Goal: Task Accomplishment & Management: Use online tool/utility

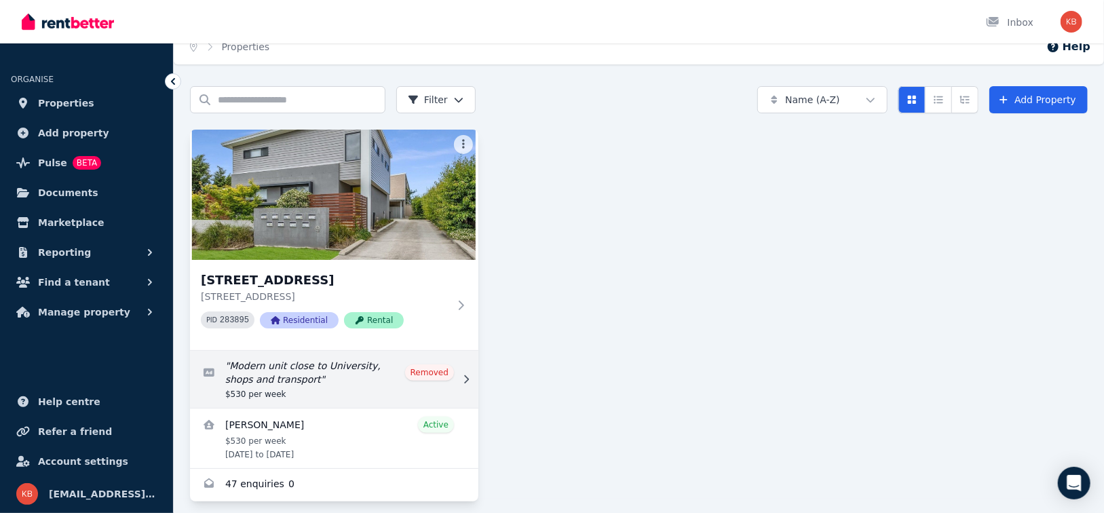
scroll to position [26, 0]
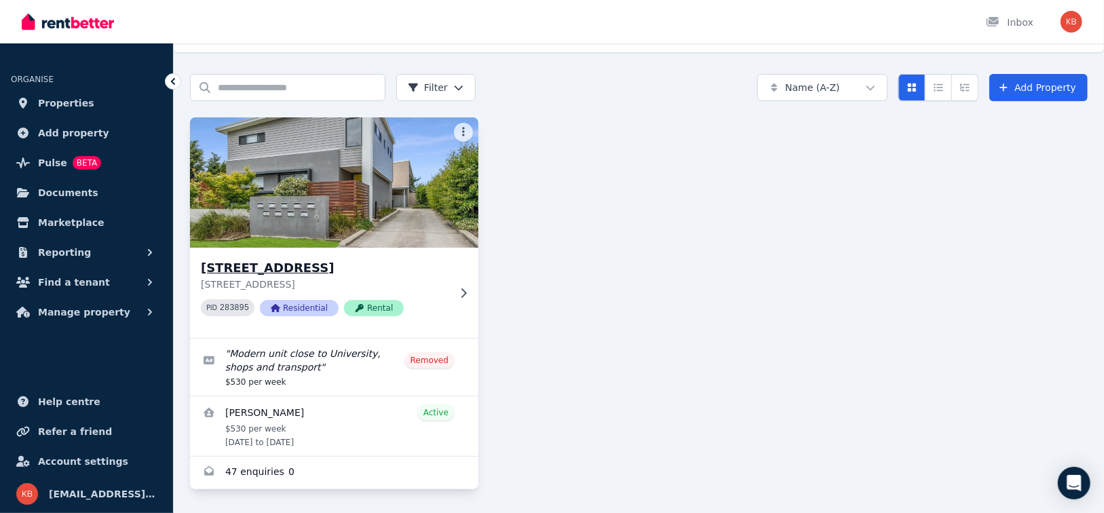
click at [465, 292] on icon at bounding box center [464, 293] width 14 height 11
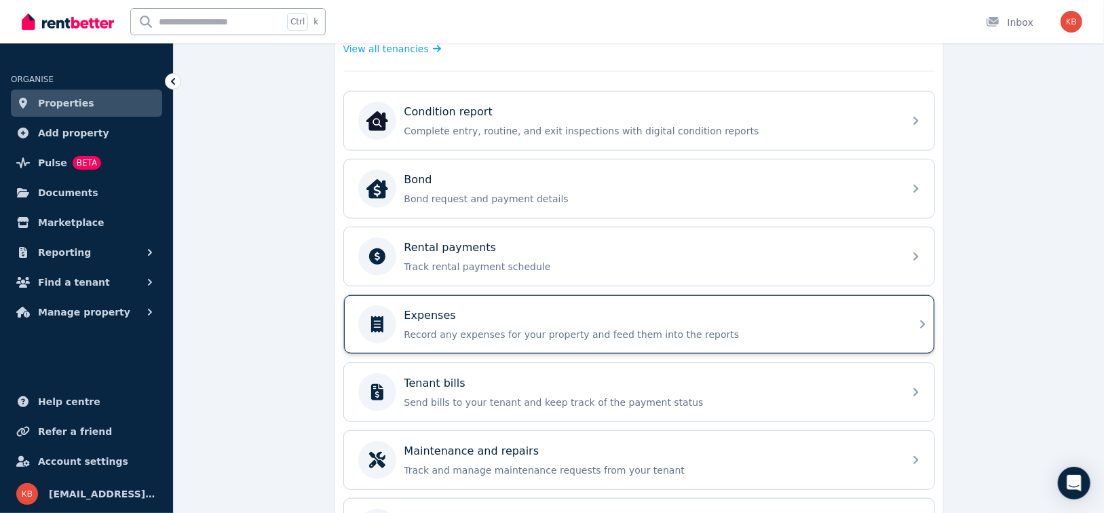
scroll to position [407, 0]
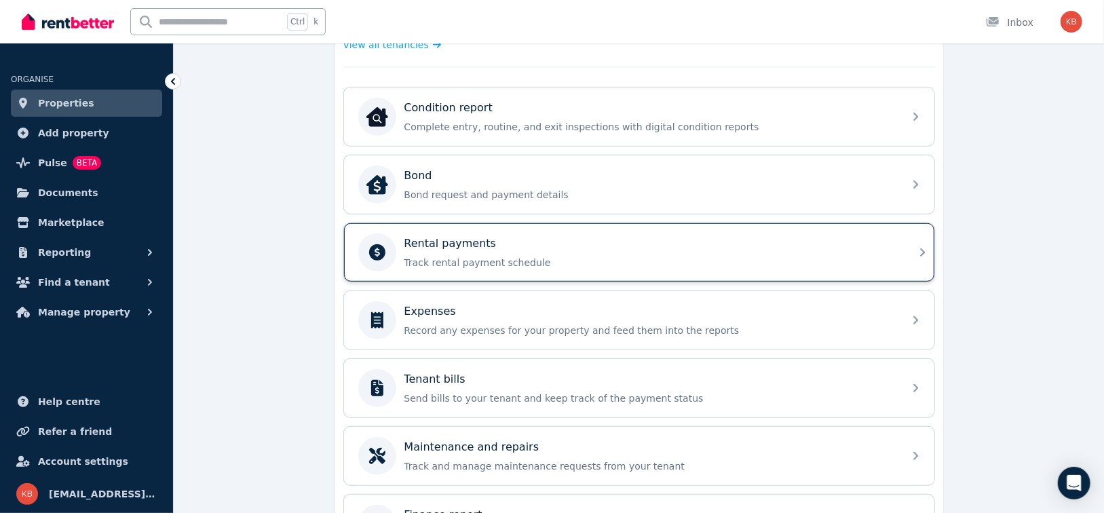
click at [546, 256] on p "Track rental payment schedule" at bounding box center [649, 263] width 491 height 14
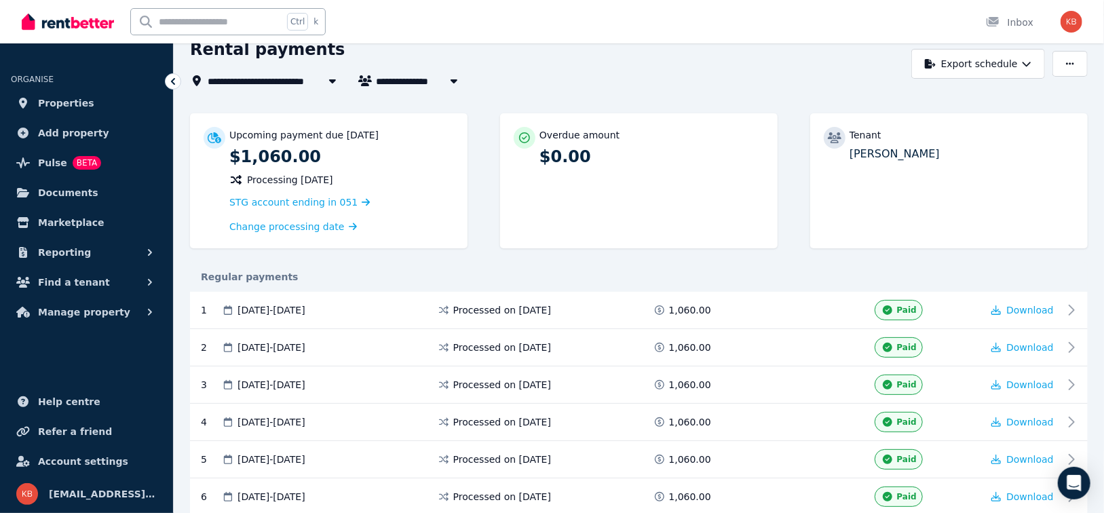
scroll to position [68, 0]
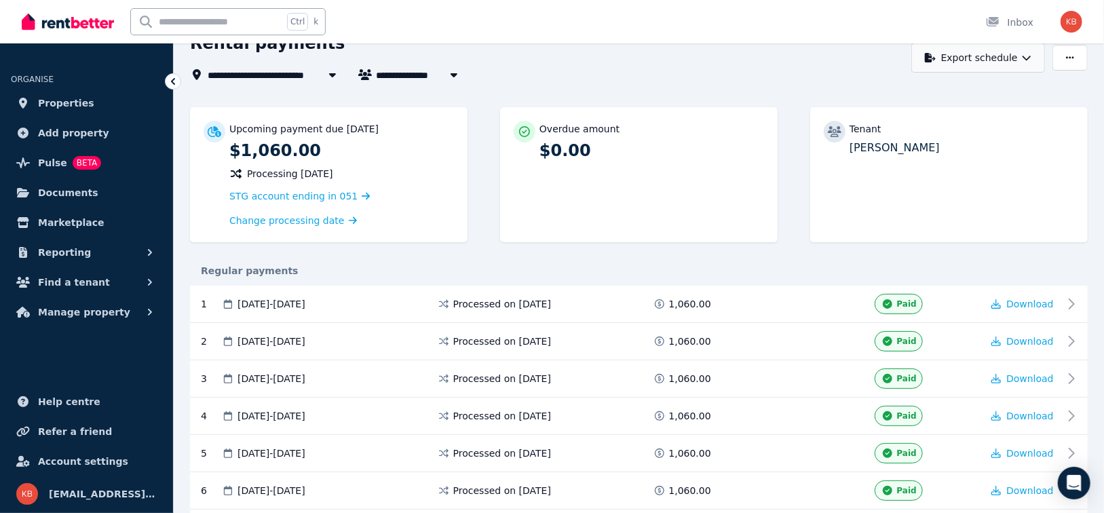
click at [1030, 55] on icon "button" at bounding box center [1026, 57] width 9 height 9
click at [992, 90] on div "PDF" at bounding box center [978, 93] width 115 height 14
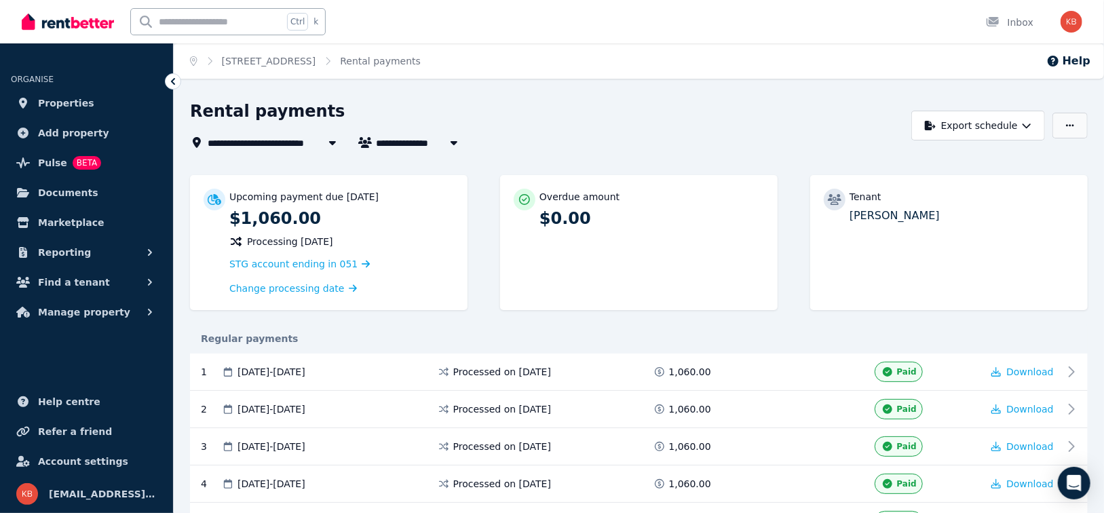
click at [1068, 123] on icon "button" at bounding box center [1070, 125] width 8 height 9
click at [1024, 121] on icon "button" at bounding box center [1026, 125] width 9 height 9
click at [69, 192] on span "Documents" at bounding box center [68, 193] width 60 height 16
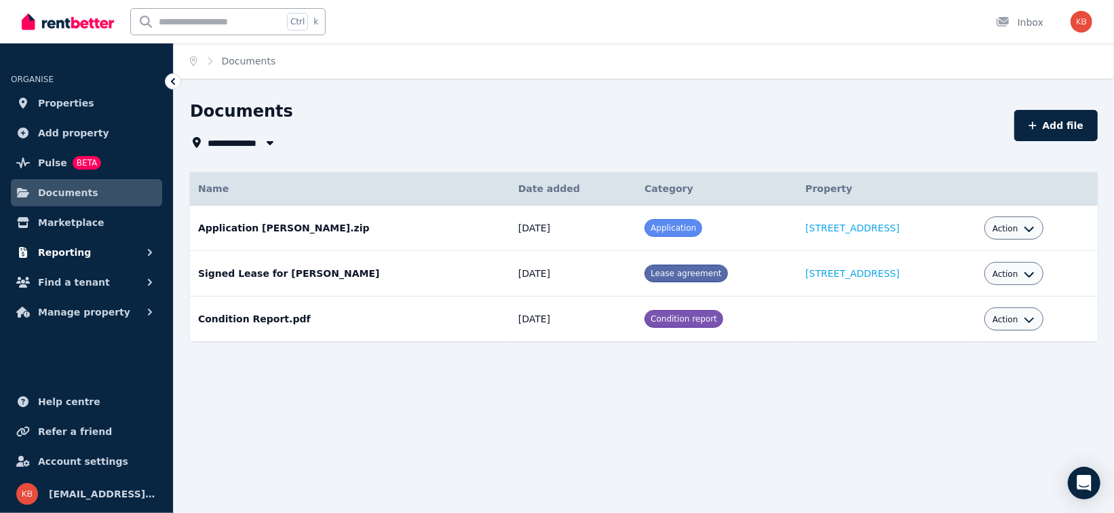
click at [73, 255] on span "Reporting" at bounding box center [64, 252] width 53 height 16
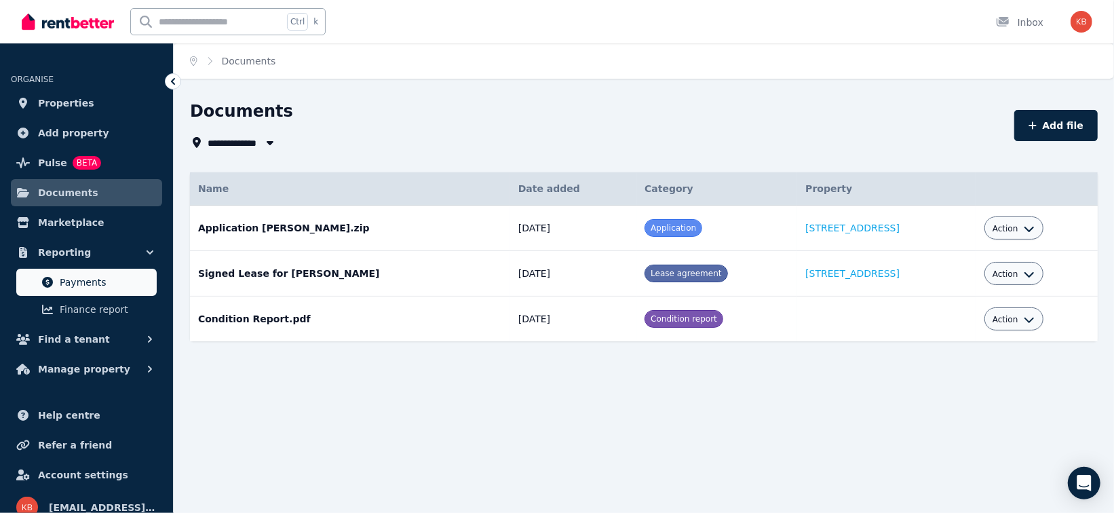
click at [73, 272] on link "Payments" at bounding box center [86, 282] width 140 height 27
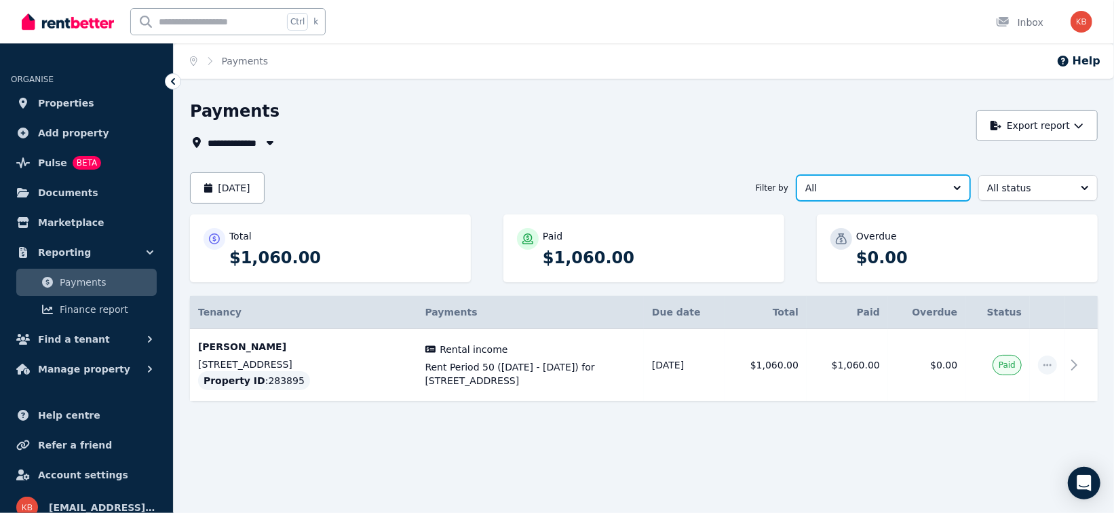
click at [961, 186] on button "All" at bounding box center [883, 188] width 174 height 26
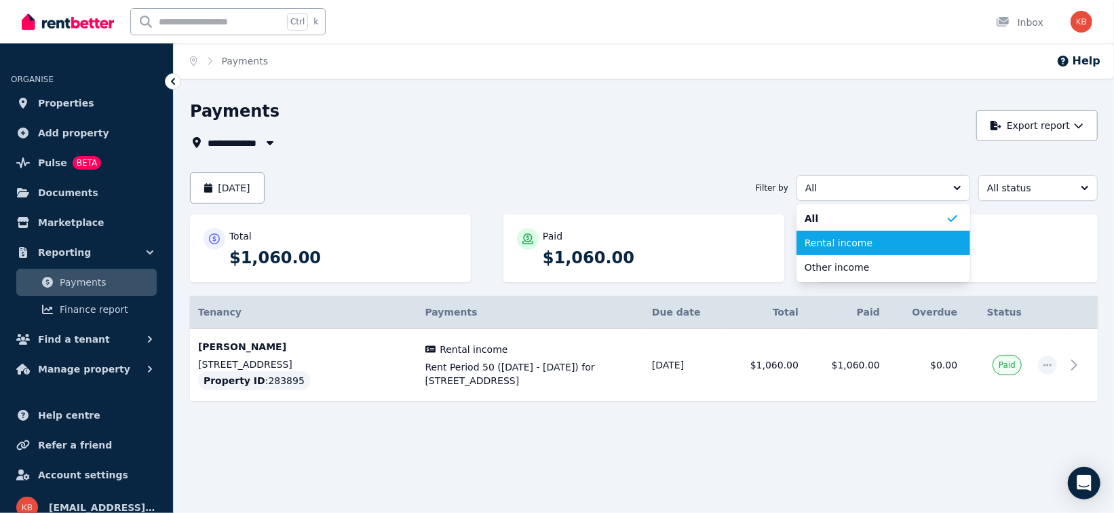
click at [889, 242] on span "Rental income" at bounding box center [875, 243] width 141 height 14
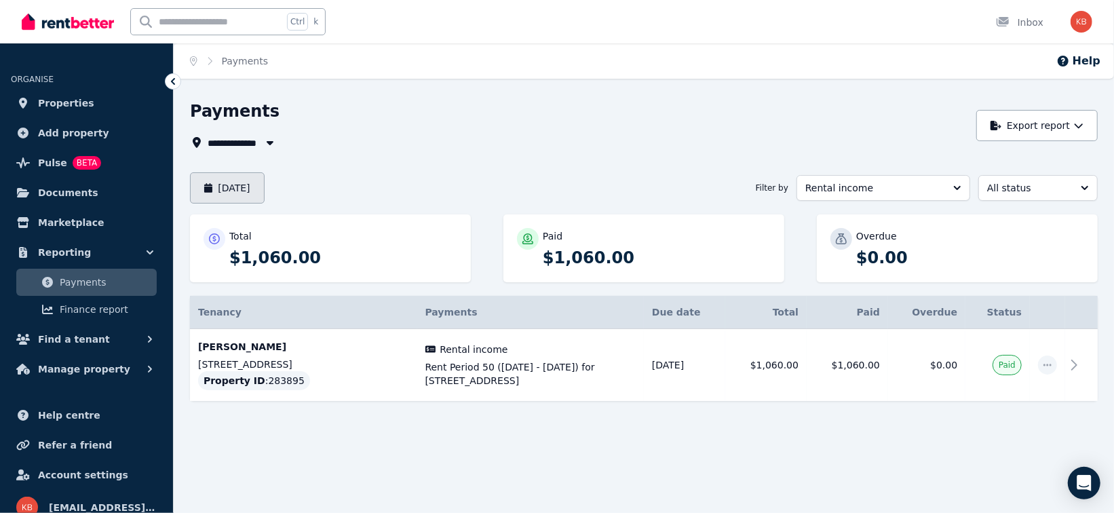
click at [265, 190] on button "[DATE]" at bounding box center [227, 187] width 75 height 31
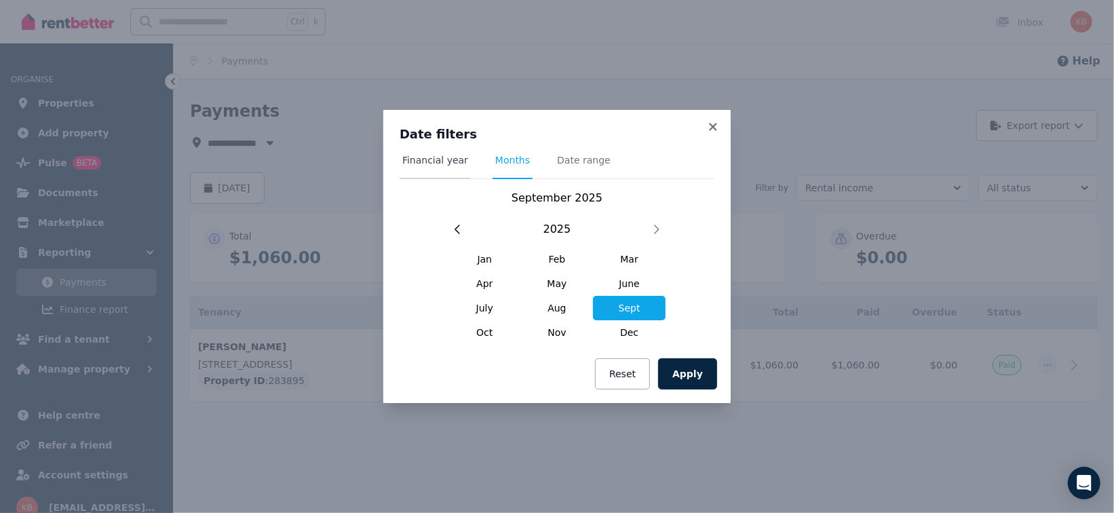
click at [439, 161] on span "Financial year" at bounding box center [435, 160] width 66 height 14
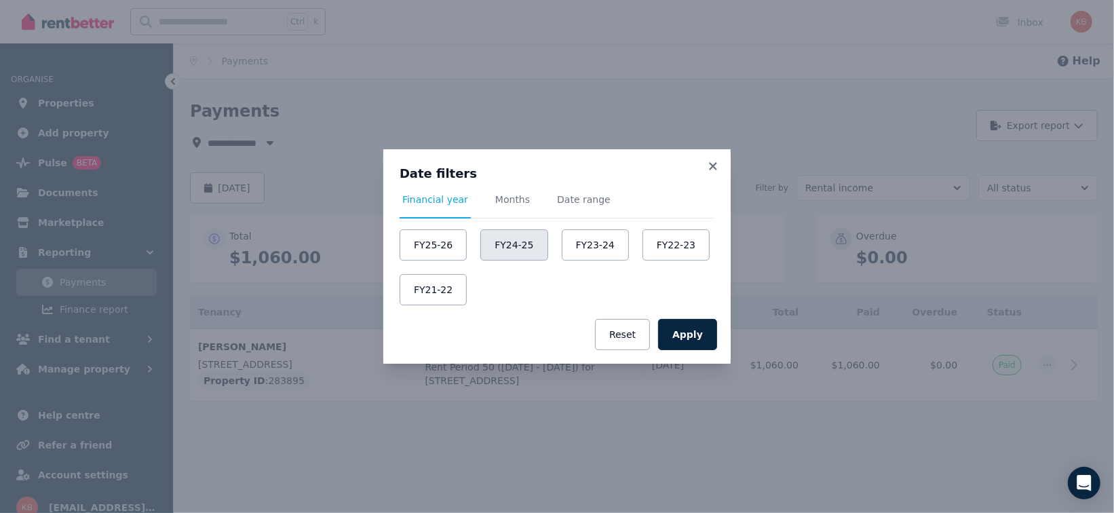
click at [513, 242] on button "FY24-25" at bounding box center [513, 244] width 67 height 31
click at [575, 195] on span "Date range" at bounding box center [584, 200] width 54 height 14
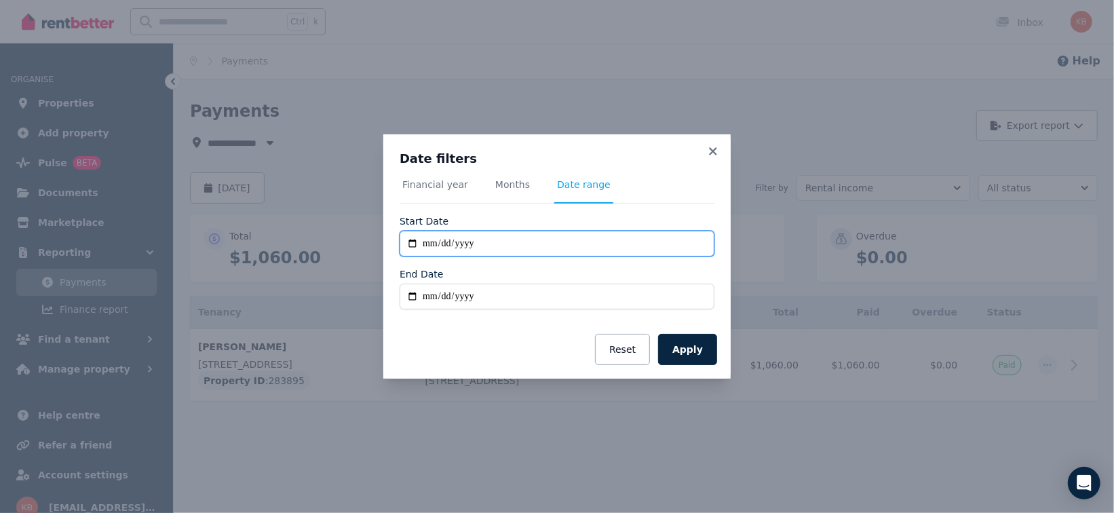
drag, startPoint x: 488, startPoint y: 246, endPoint x: 427, endPoint y: 244, distance: 61.7
click at [427, 244] on input "**********" at bounding box center [557, 244] width 315 height 26
type input "**********"
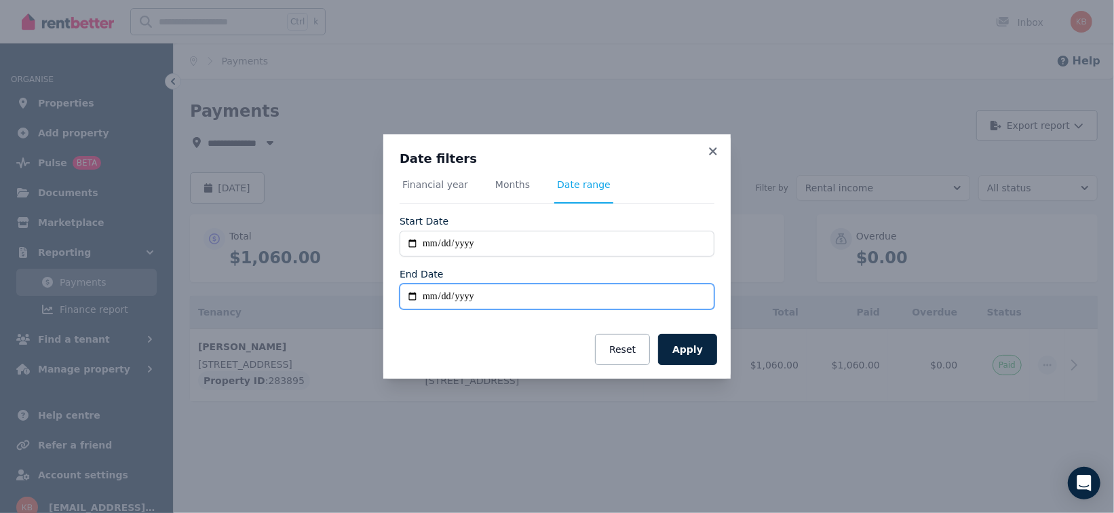
click at [476, 294] on input "End Date" at bounding box center [557, 297] width 315 height 26
click at [444, 299] on input "End Date" at bounding box center [557, 297] width 315 height 26
click at [434, 301] on input "End Date" at bounding box center [557, 297] width 315 height 26
click at [425, 301] on input "End Date" at bounding box center [557, 297] width 315 height 26
type input "**********"
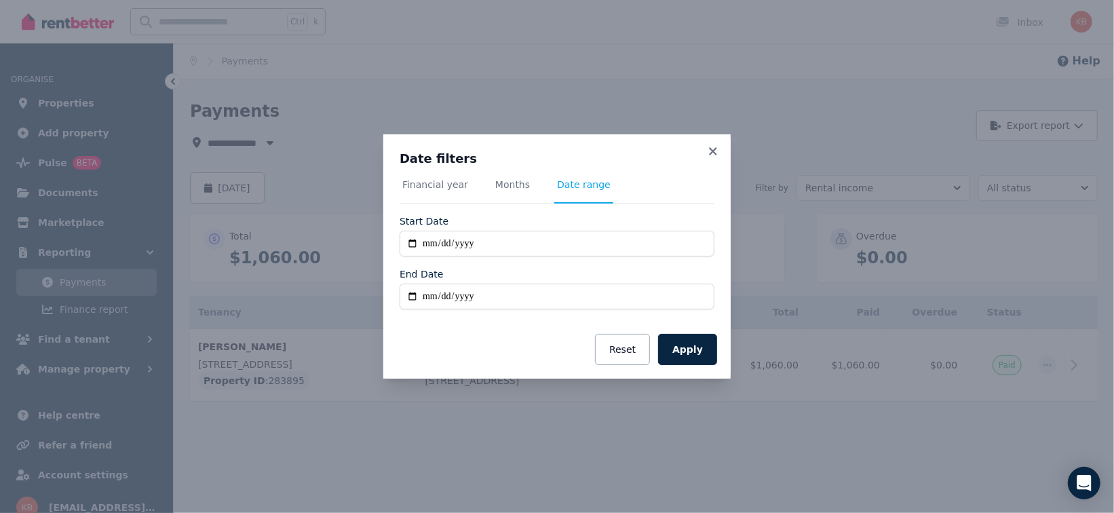
click at [719, 348] on div "Apply Reset" at bounding box center [556, 349] width 347 height 58
click at [699, 351] on button "Apply" at bounding box center [687, 349] width 59 height 31
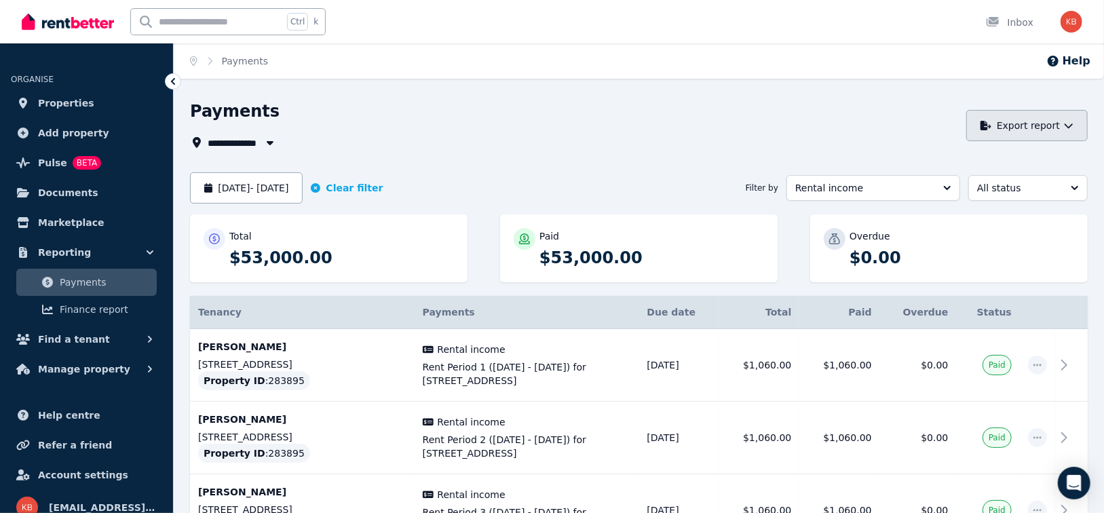
click at [1037, 126] on button "Export report" at bounding box center [1026, 125] width 121 height 31
click at [986, 162] on p "PDF" at bounding box center [978, 162] width 29 height 14
click at [520, 112] on div "Payments" at bounding box center [574, 113] width 769 height 26
click at [266, 140] on icon "button" at bounding box center [270, 142] width 14 height 11
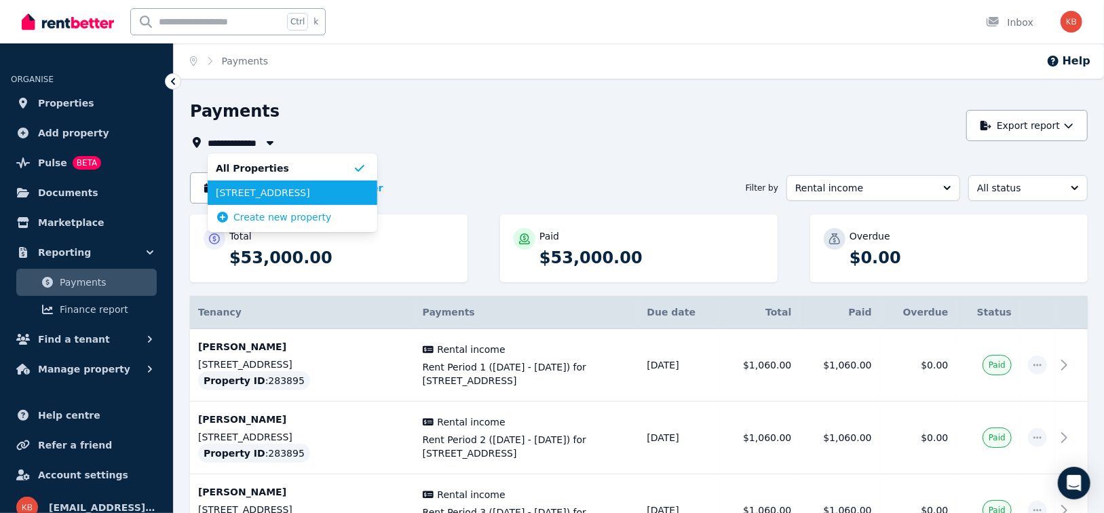
click at [255, 189] on span "[STREET_ADDRESS]" at bounding box center [284, 193] width 137 height 14
type input "**********"
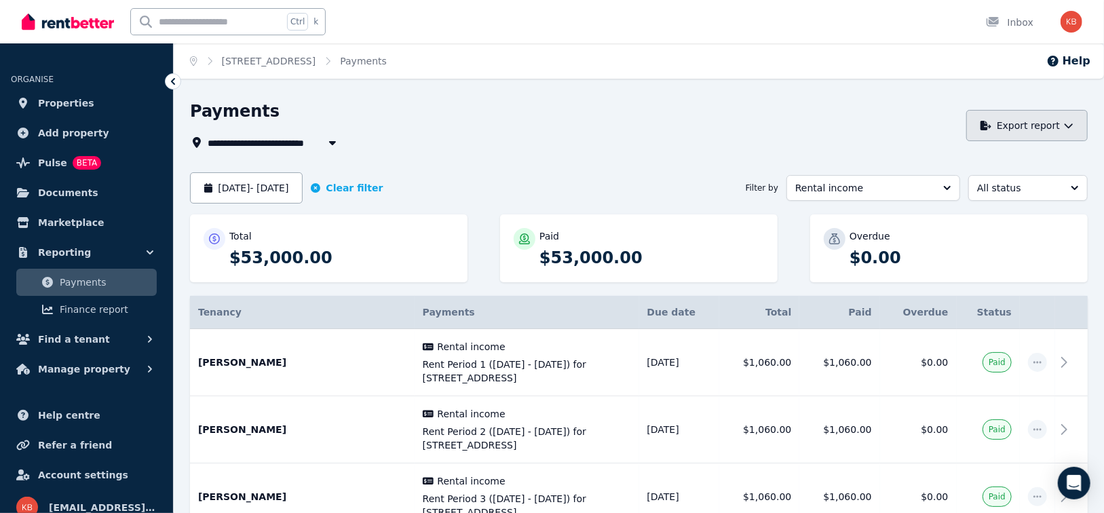
click at [1005, 119] on button "Export report" at bounding box center [1026, 125] width 121 height 31
click at [976, 155] on p "PDF" at bounding box center [978, 162] width 29 height 14
